Goal: Communication & Community: Answer question/provide support

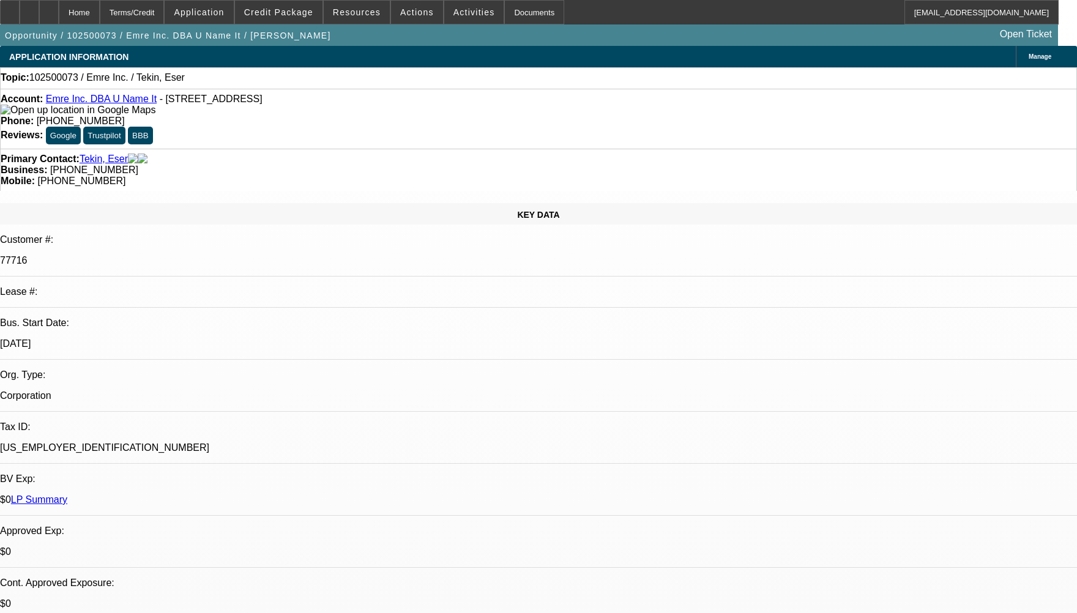
select select "0"
select select "2"
select select "0.1"
select select "4"
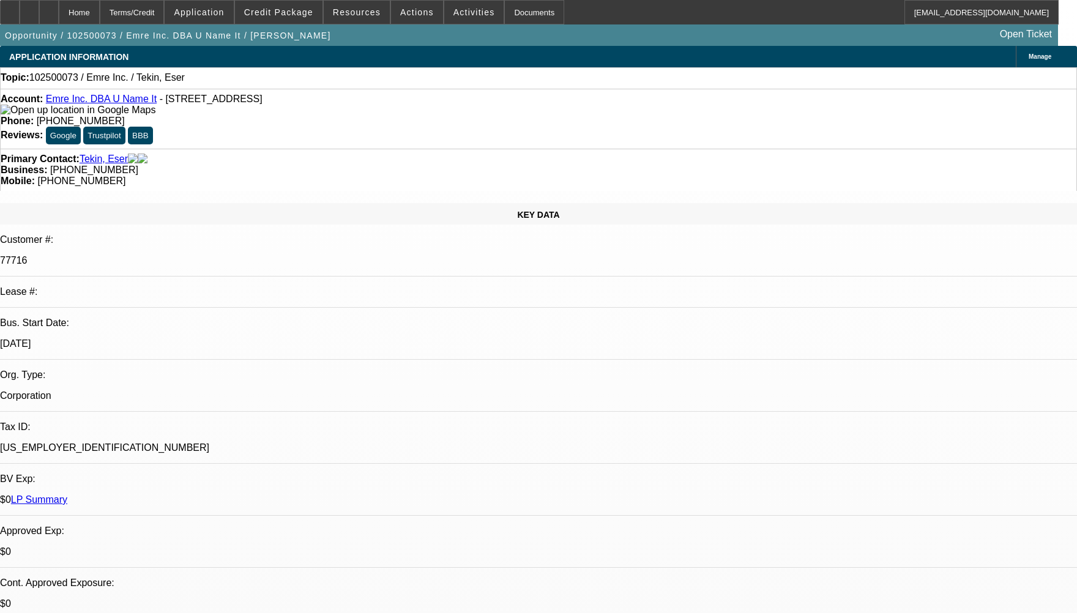
radio input "true"
type textarea "w"
type textarea "WE HAVE NOT COLLECTED ANY PAYMENT AT BEACON AS BOTH ARE SOLD/DISC DEALS."
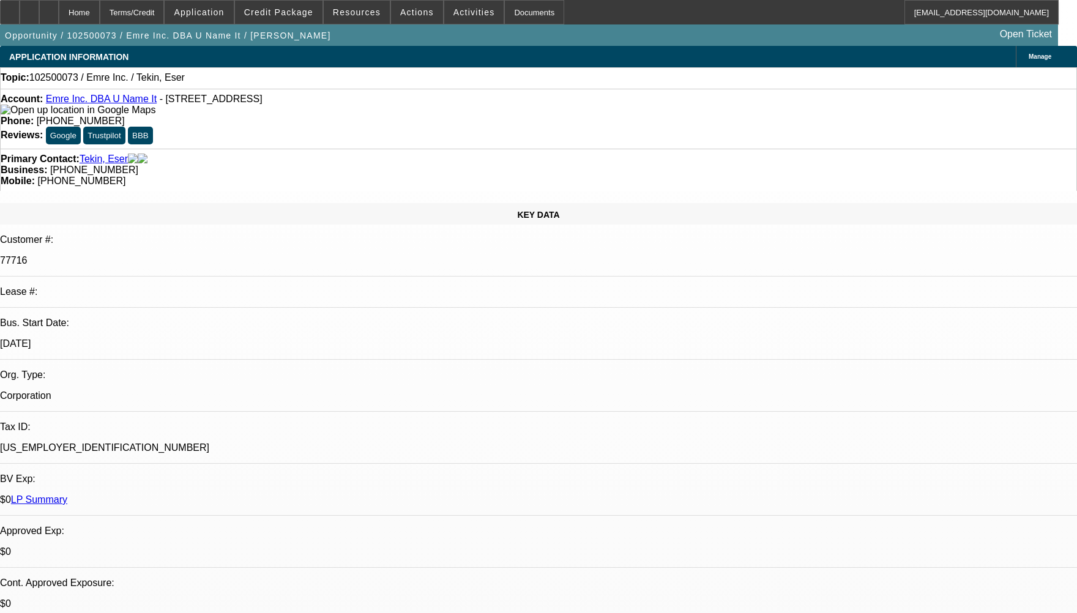
radio input "true"
select select "0"
select select "2"
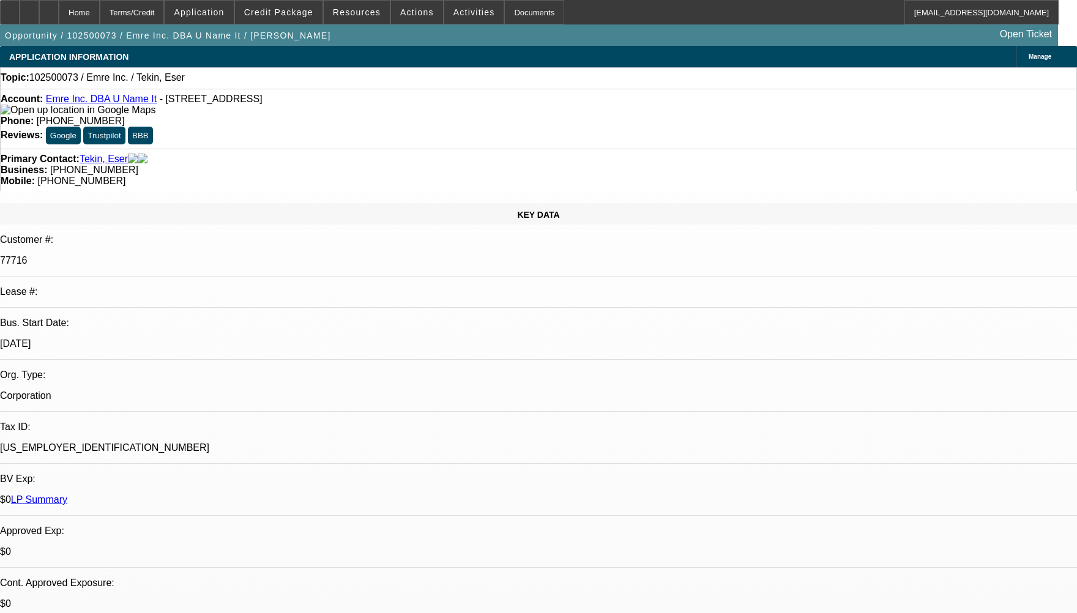
select select "0.1"
select select "4"
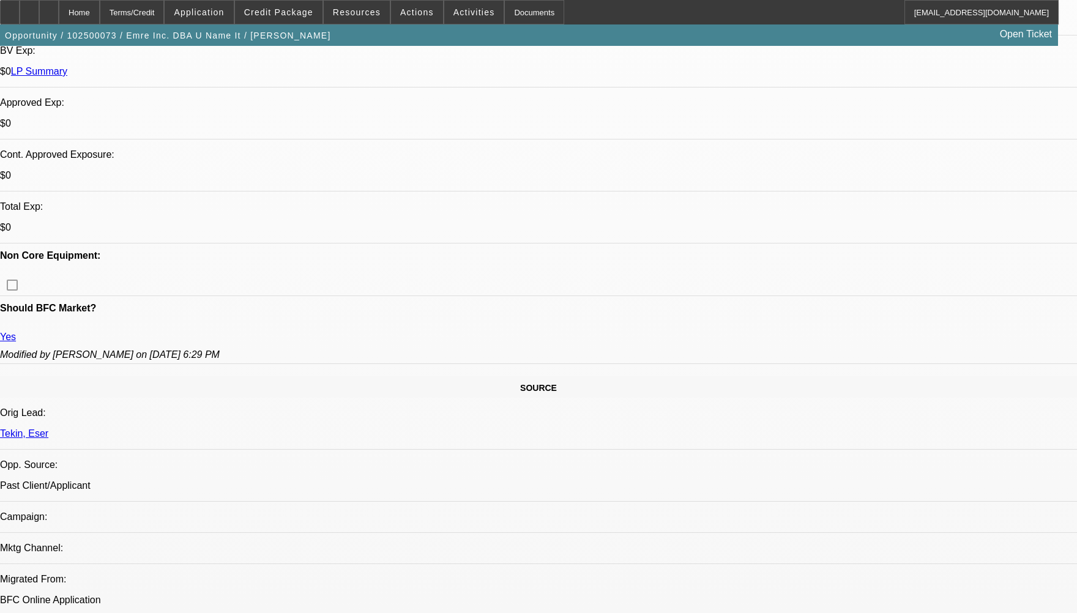
scroll to position [612, 0]
